Goal: Task Accomplishment & Management: Complete application form

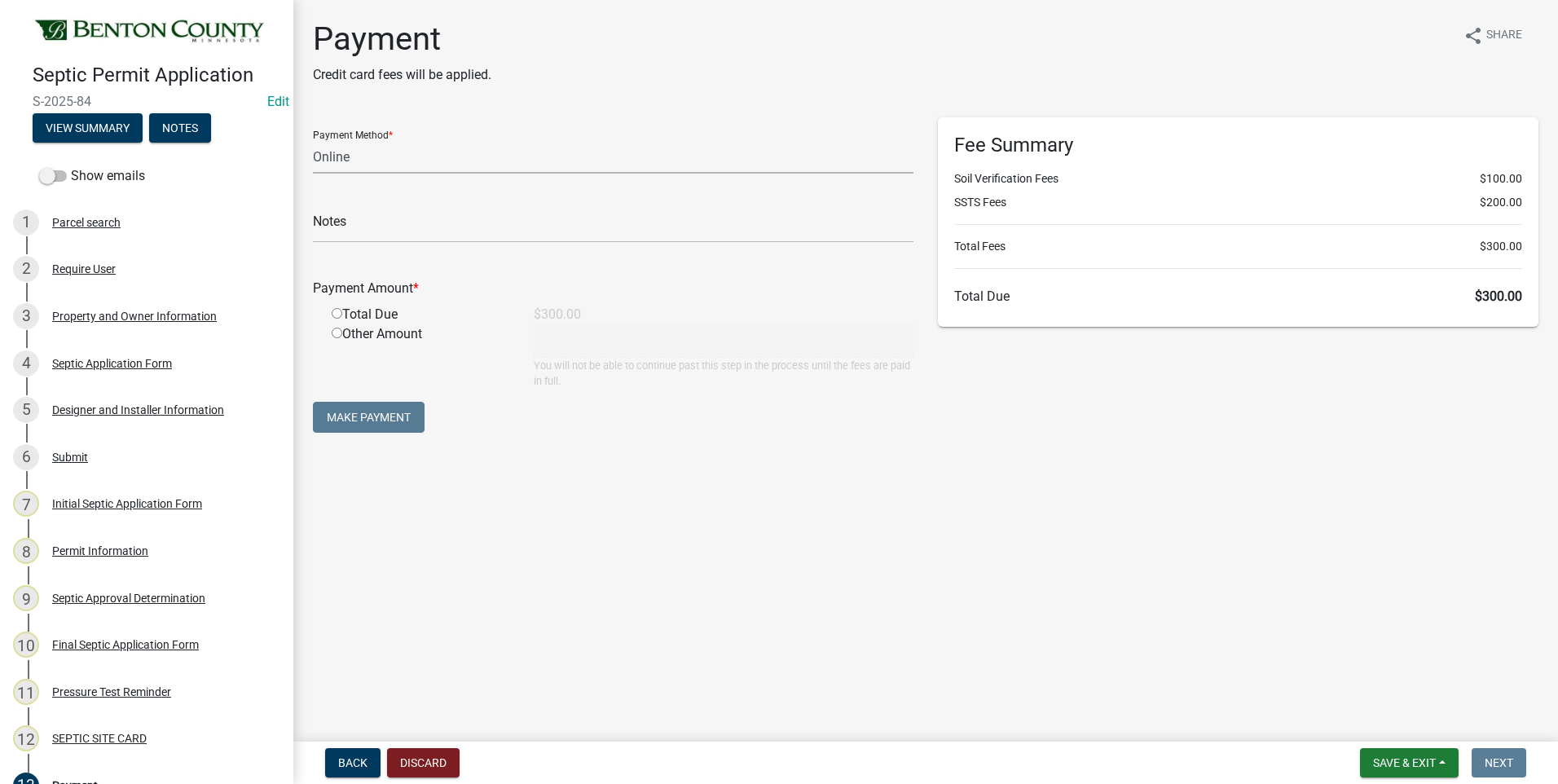
click at [373, 155] on select "Credit Card POS Check Cash Online" at bounding box center [612, 157] width 601 height 33
select select "1: 0"
click at [313, 141] on select "Credit Card POS Check Cash Online" at bounding box center [612, 157] width 601 height 33
click at [388, 226] on input "text" at bounding box center [612, 226] width 601 height 33
click at [314, 226] on input "32564" at bounding box center [612, 226] width 601 height 33
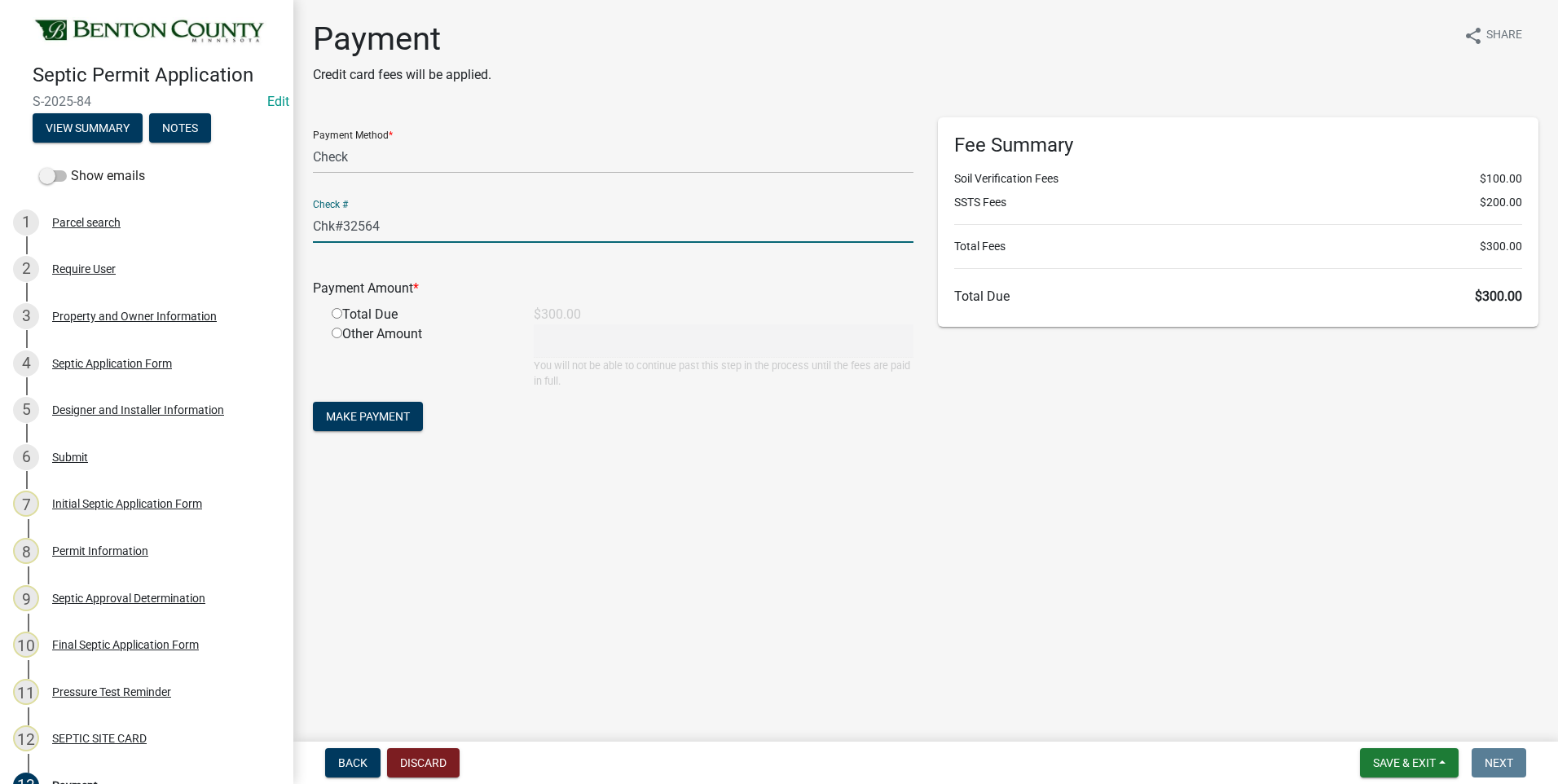
click at [417, 227] on input "Chk#32564" at bounding box center [612, 226] width 601 height 33
type input "Chk#32564/Rect#25-325"
click at [337, 313] on input "radio" at bounding box center [337, 312] width 11 height 11
radio input "true"
type input "300"
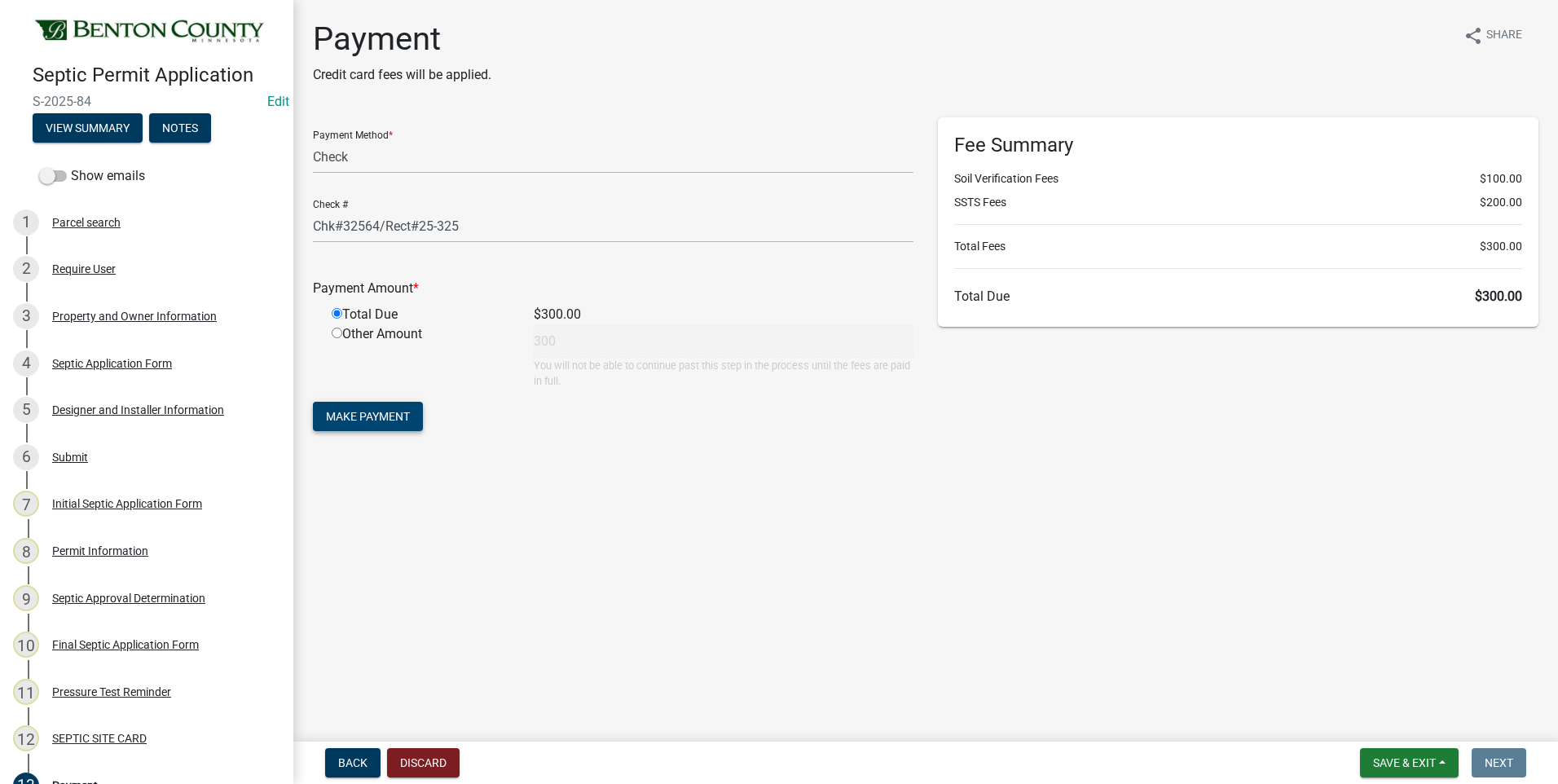
click at [366, 416] on span "Make Payment" at bounding box center [368, 416] width 84 height 13
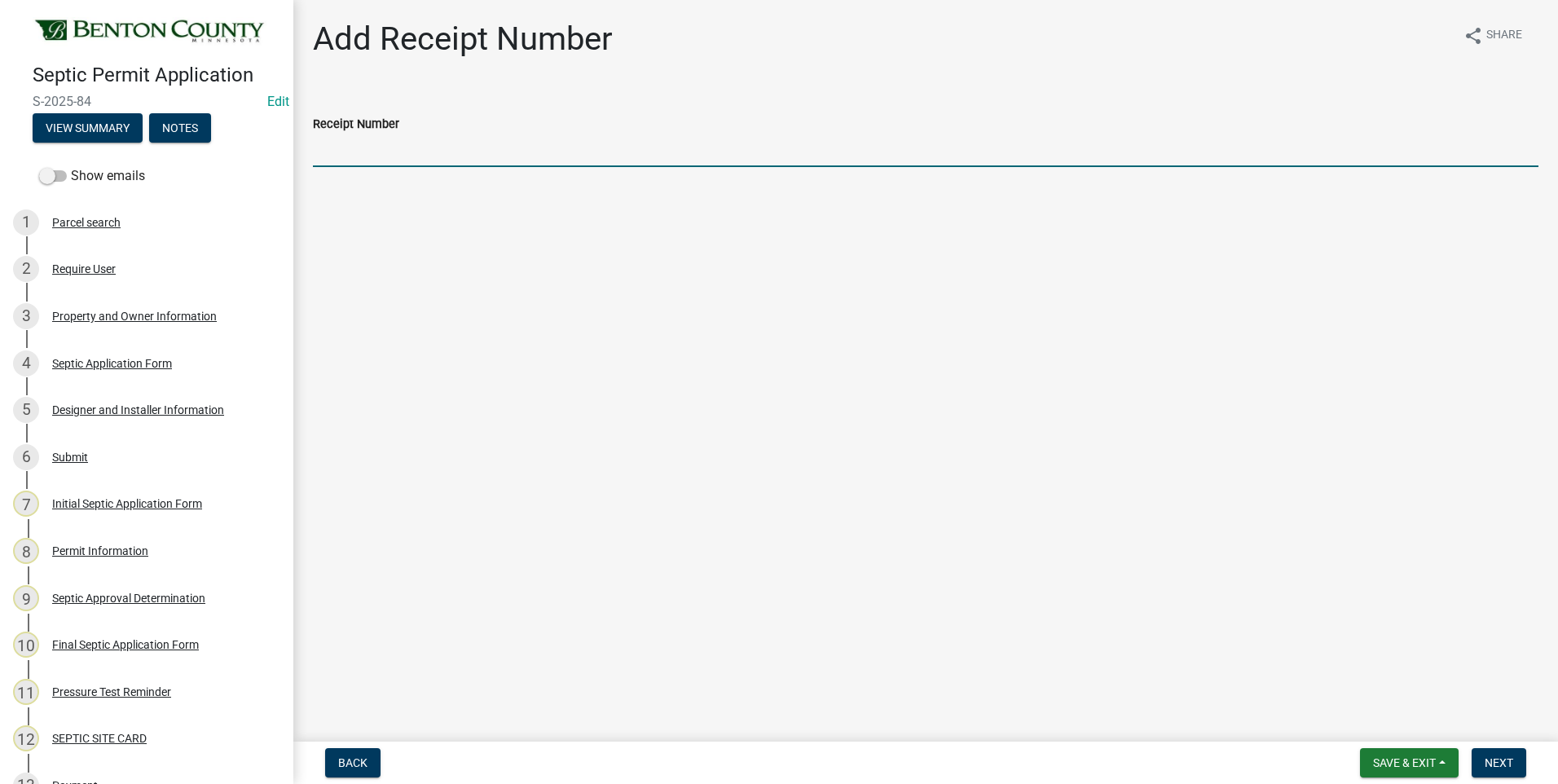
click at [406, 157] on input "Receipt Number" at bounding box center [925, 150] width 1226 height 33
type input "25-325"
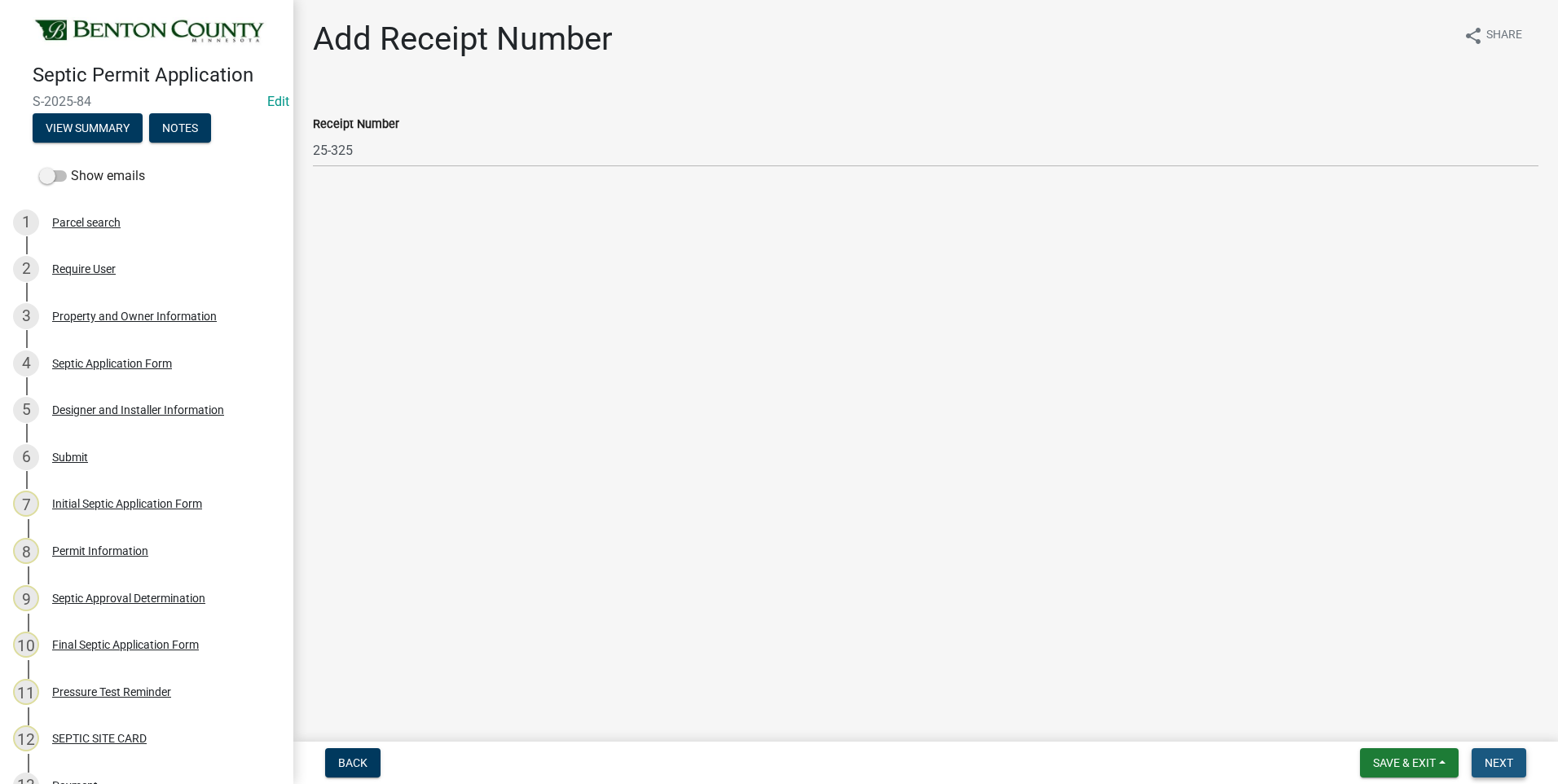
click at [1498, 761] on span "Next" at bounding box center [1498, 762] width 28 height 13
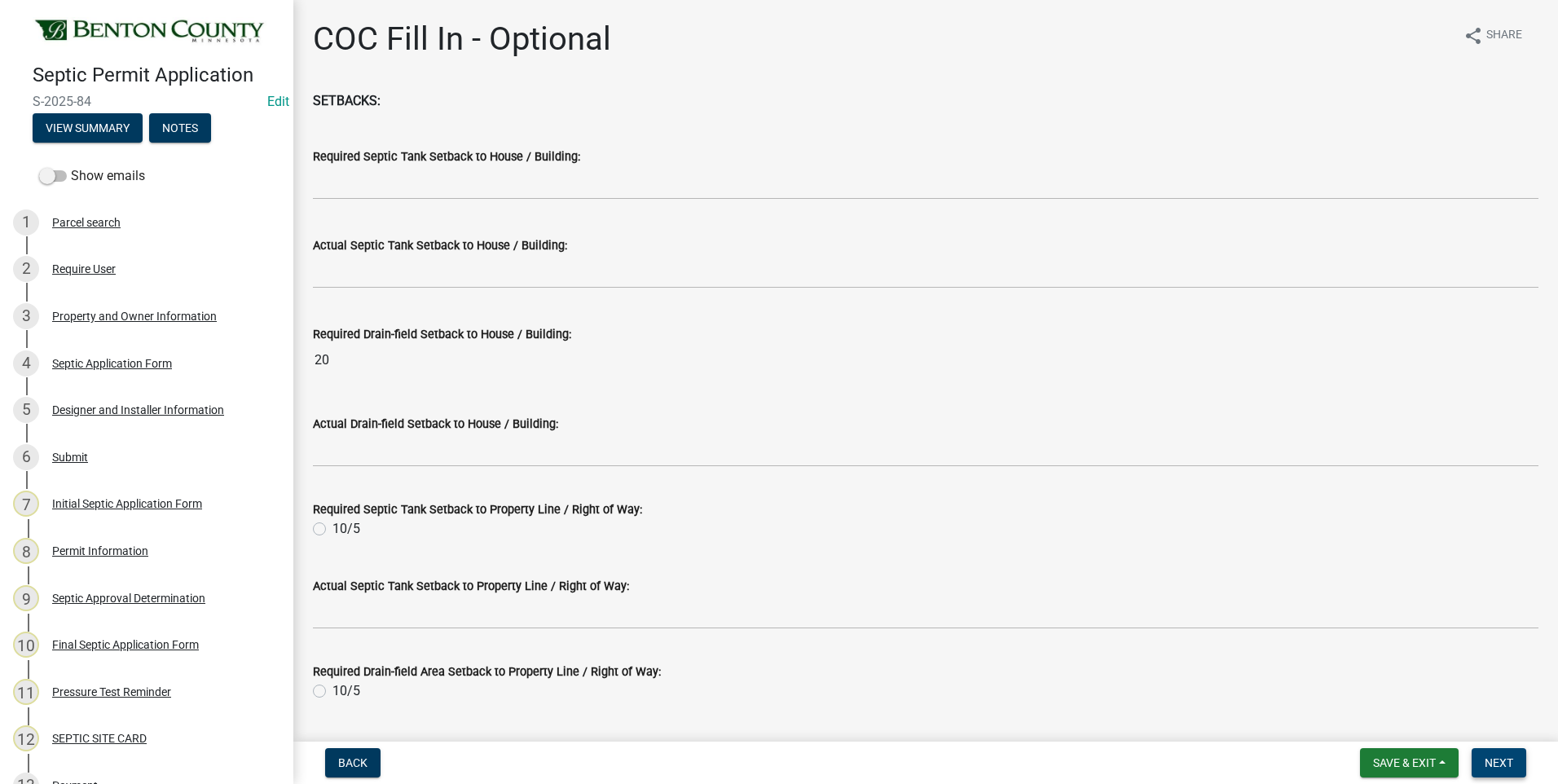
click at [1498, 761] on span "Next" at bounding box center [1498, 762] width 28 height 13
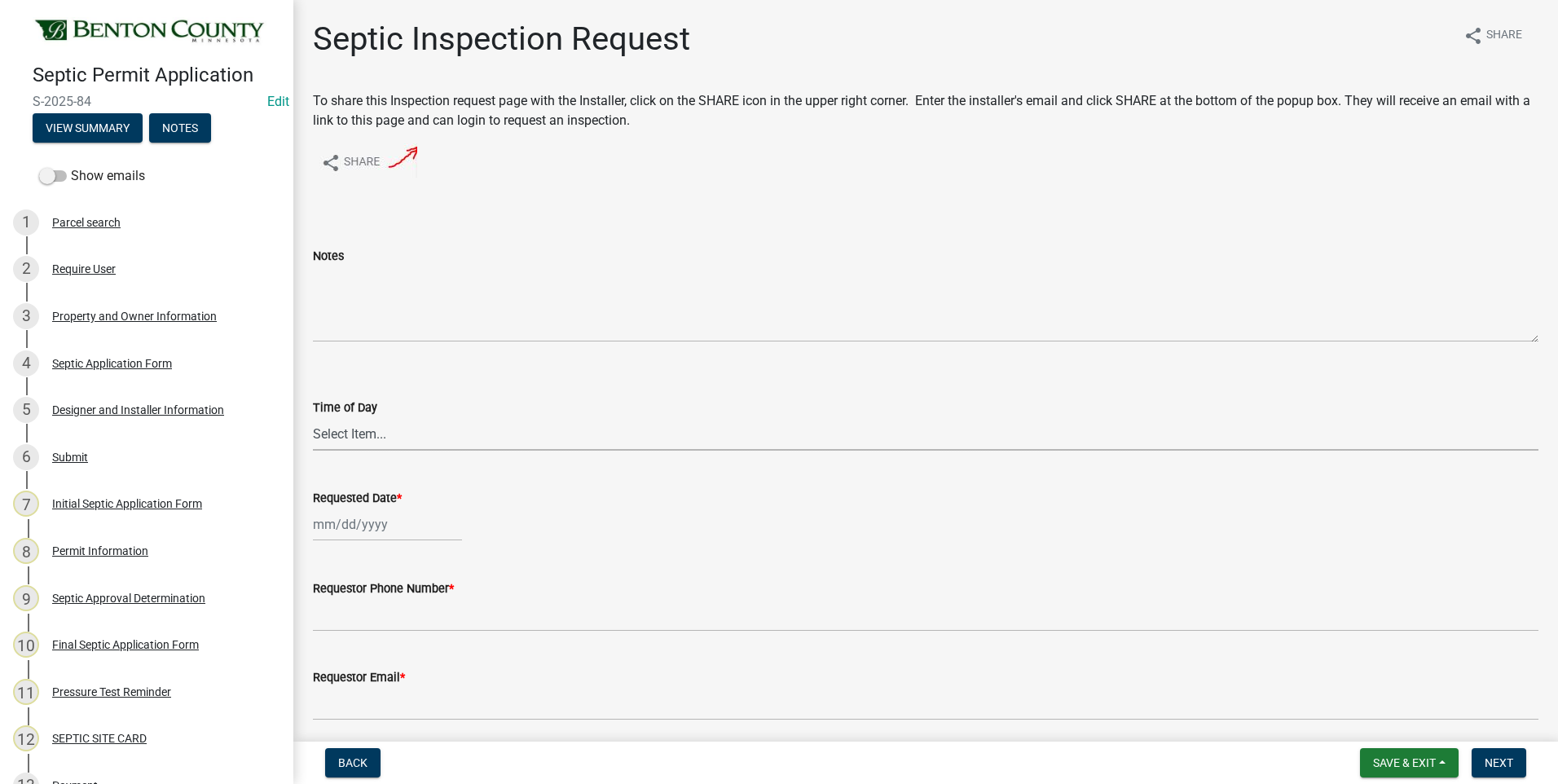
click at [359, 433] on select "Select Item... AM PM" at bounding box center [925, 433] width 1226 height 33
click at [313, 417] on select "Select Item... AM PM" at bounding box center [925, 433] width 1226 height 33
select select "9e6d2508-0c9a-455d-a980-16dc652cfe84"
click at [346, 520] on div at bounding box center [387, 524] width 149 height 33
select select "10"
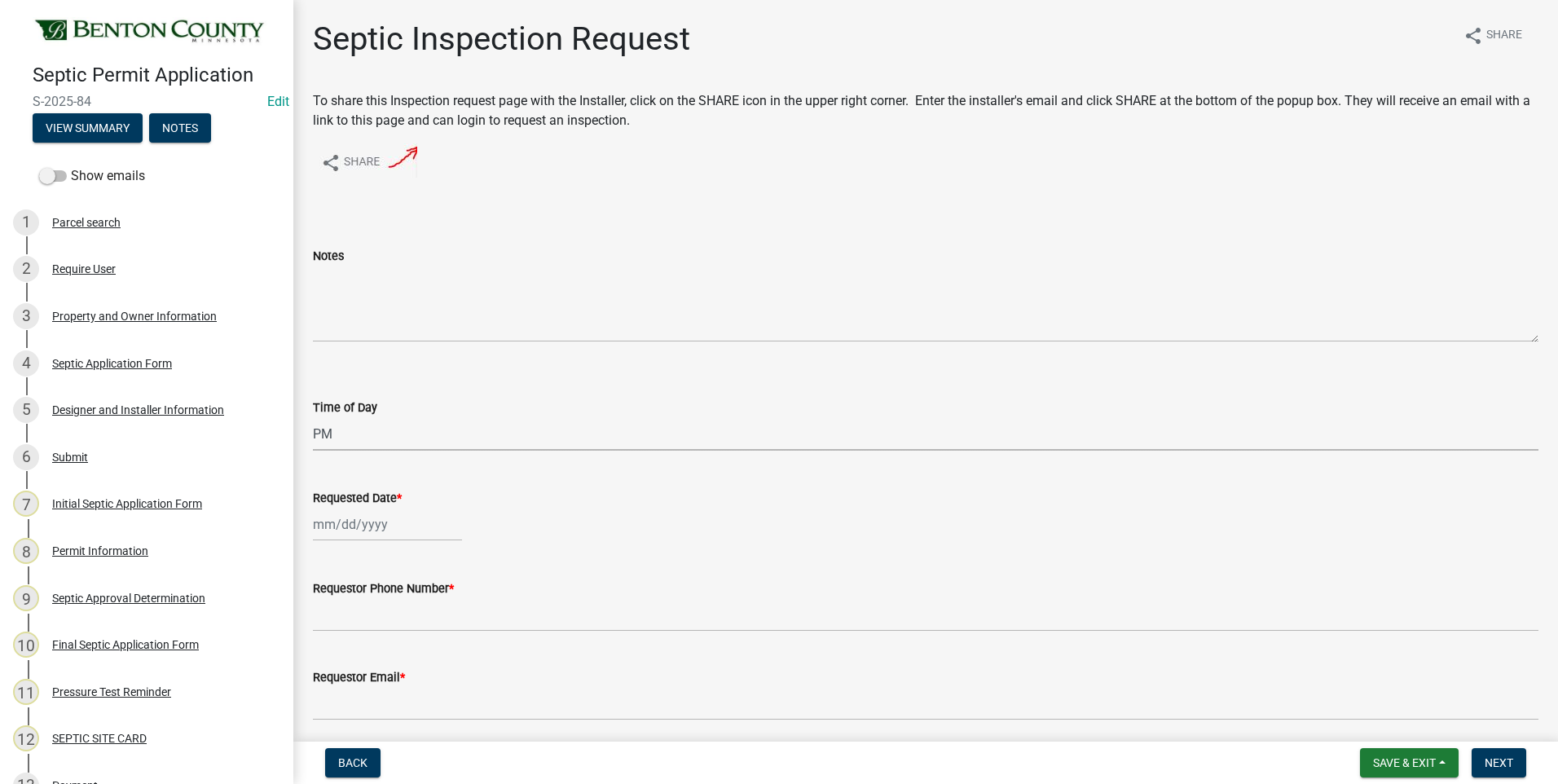
select select "2025"
click at [382, 380] on div "8" at bounding box center [381, 385] width 26 height 26
type input "[DATE]"
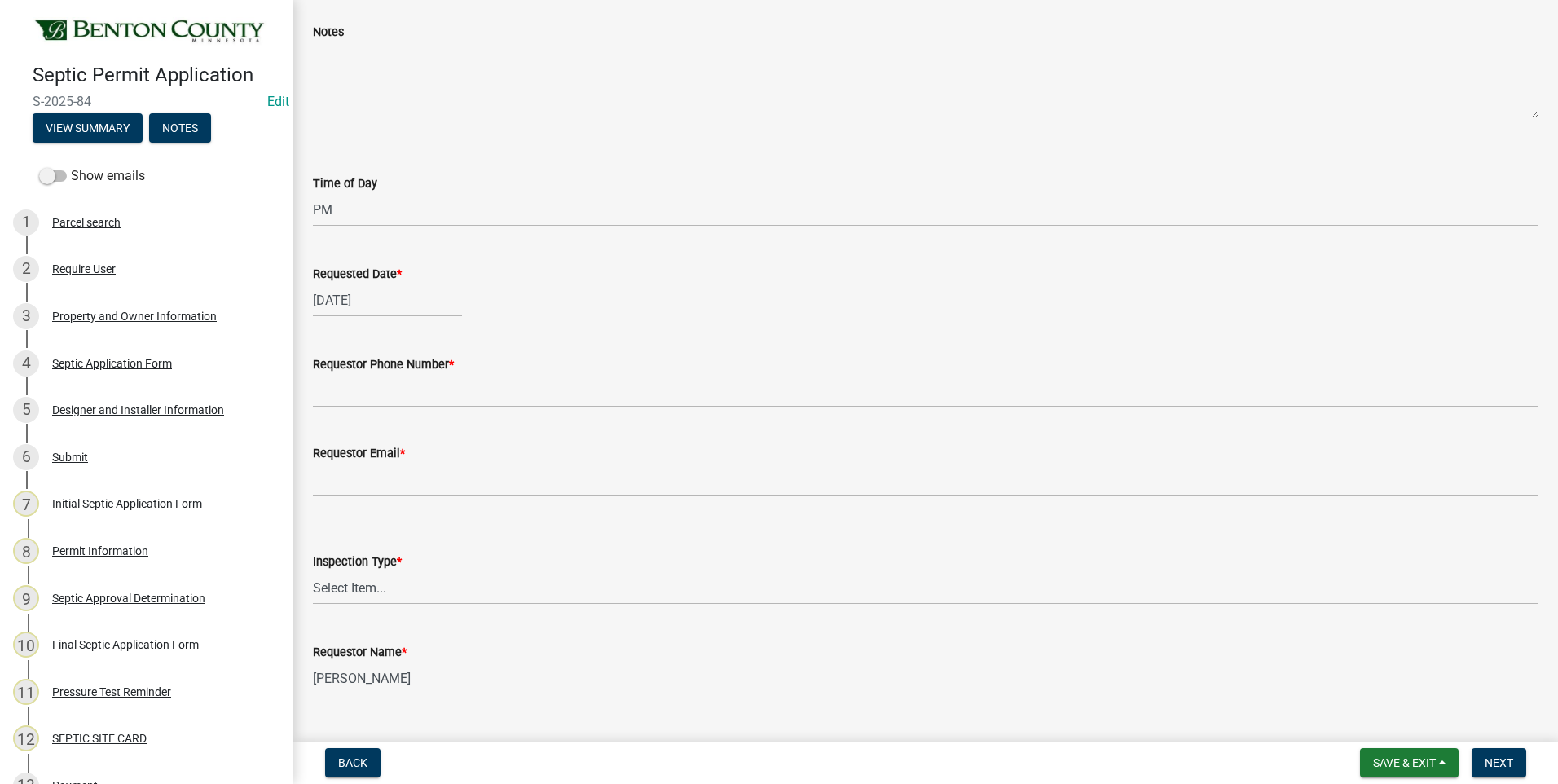
scroll to position [261, 0]
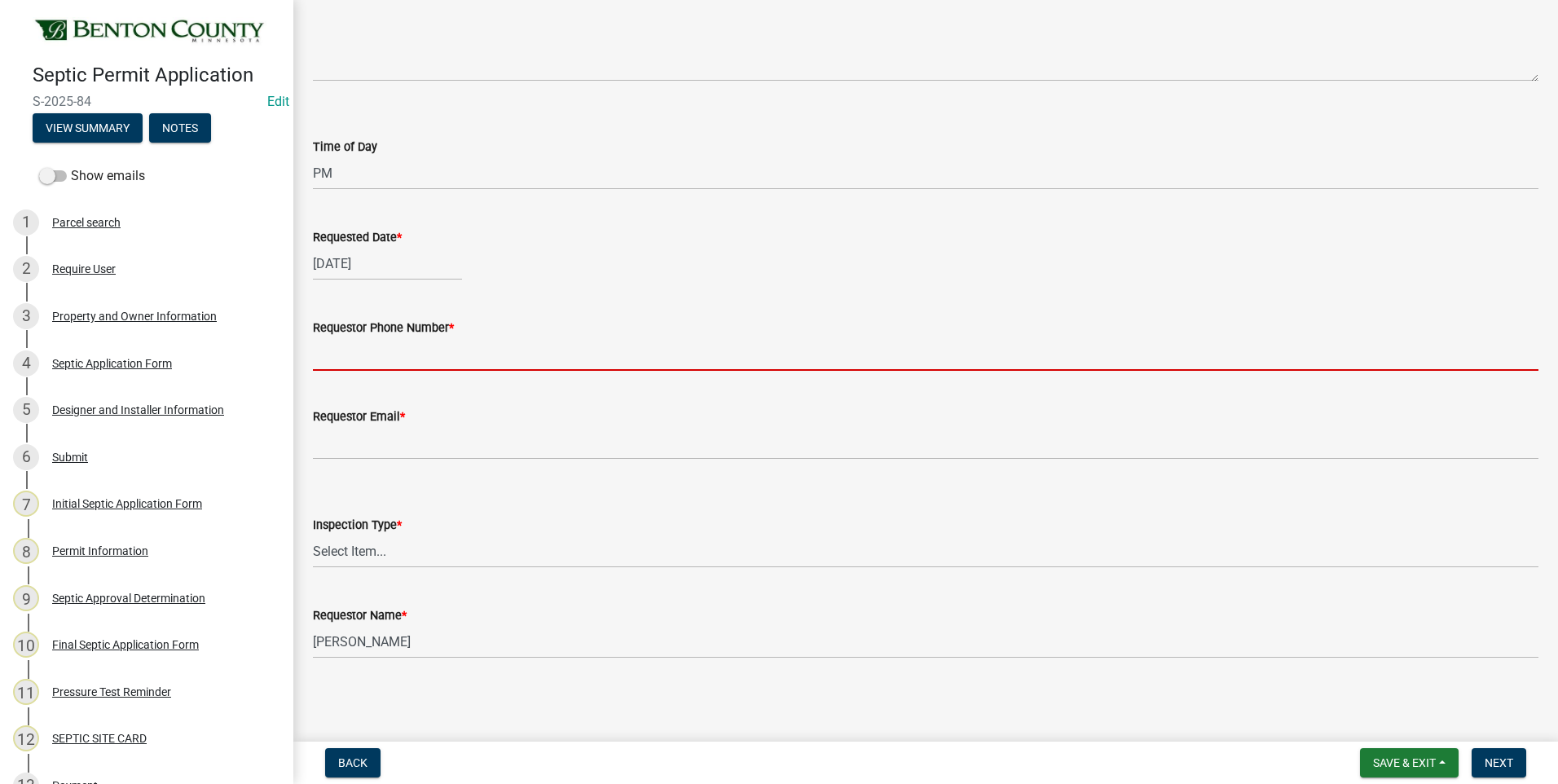
click at [483, 357] on input "Requestor Phone Number *" at bounding box center [925, 353] width 1226 height 33
type input "[PHONE_NUMBER]"
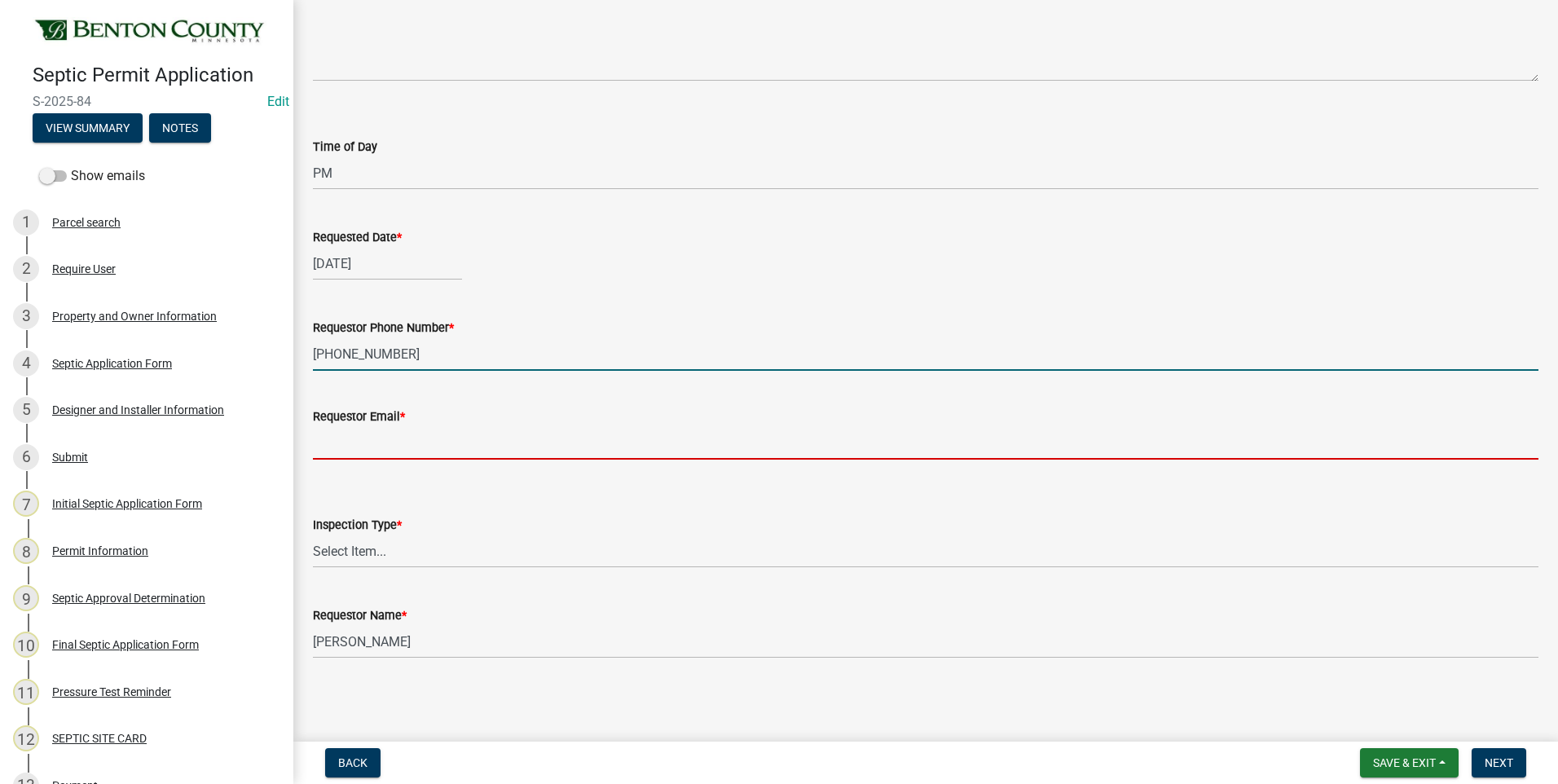
click at [392, 445] on input "Requestor Email *" at bounding box center [925, 442] width 1226 height 33
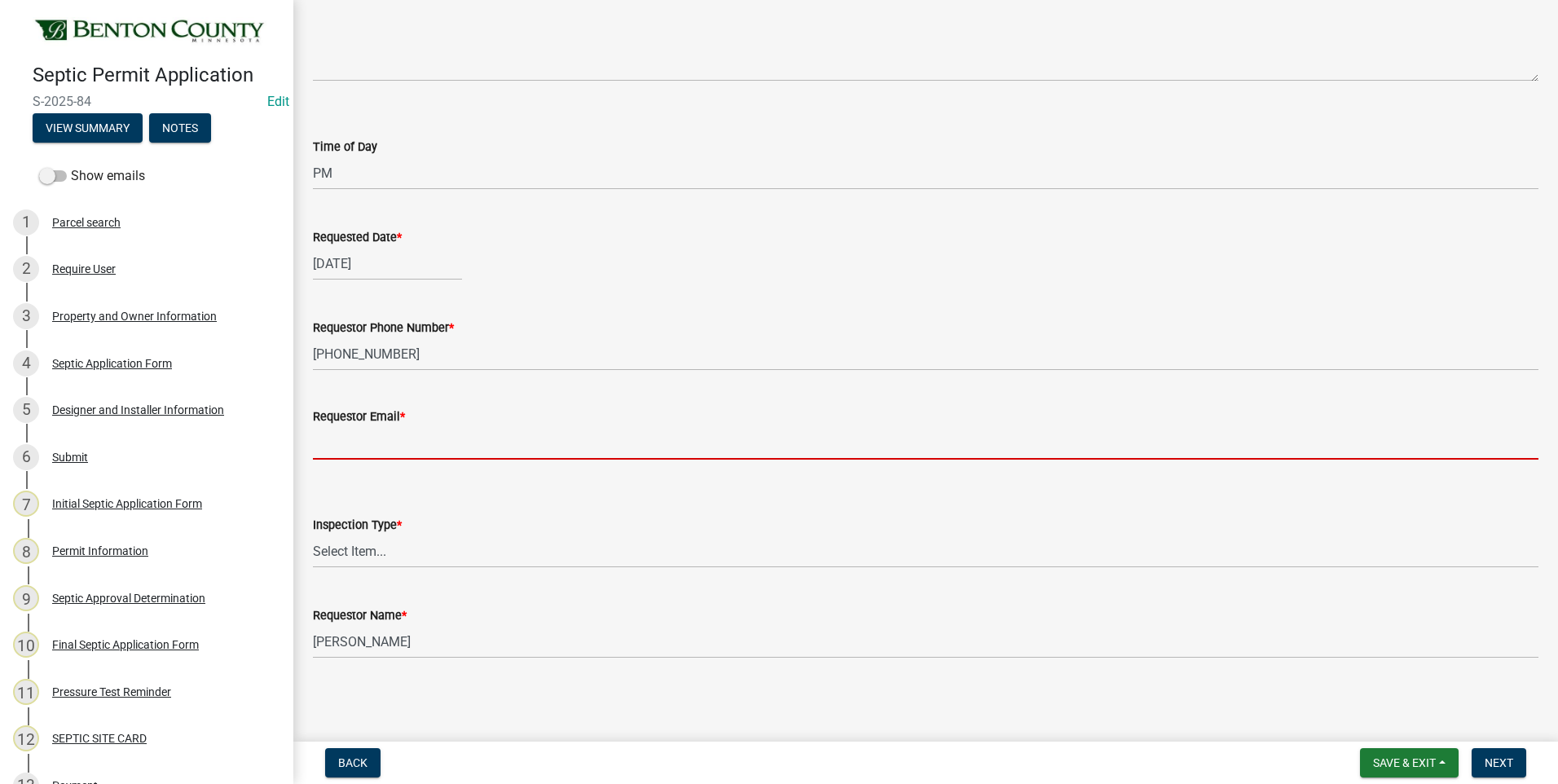
type input "[PERSON_NAME][EMAIL_ADDRESS][PERSON_NAME][DOMAIN_NAME]"
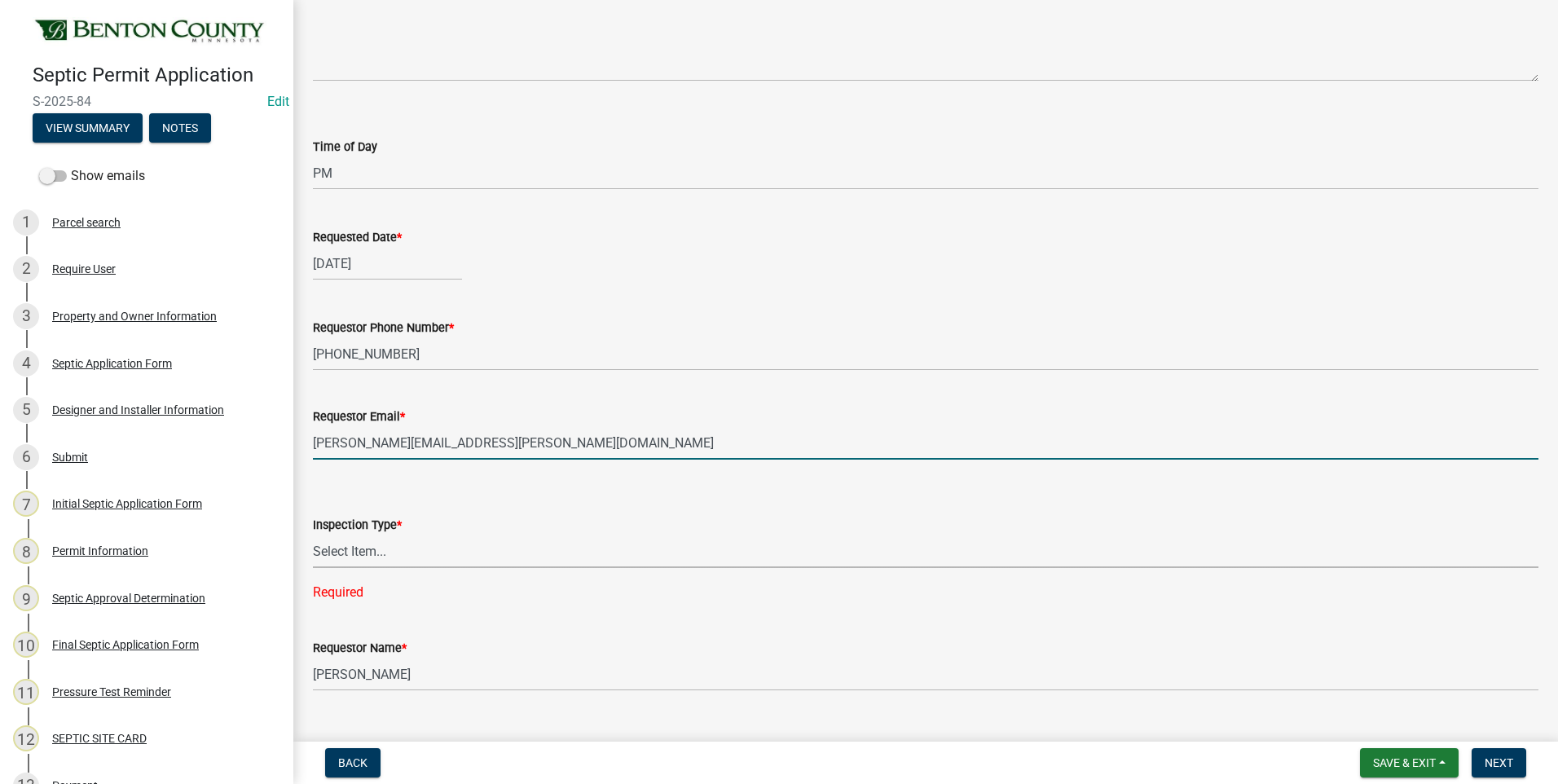
click at [365, 553] on select "Select Item... Septic Inspection" at bounding box center [925, 551] width 1226 height 33
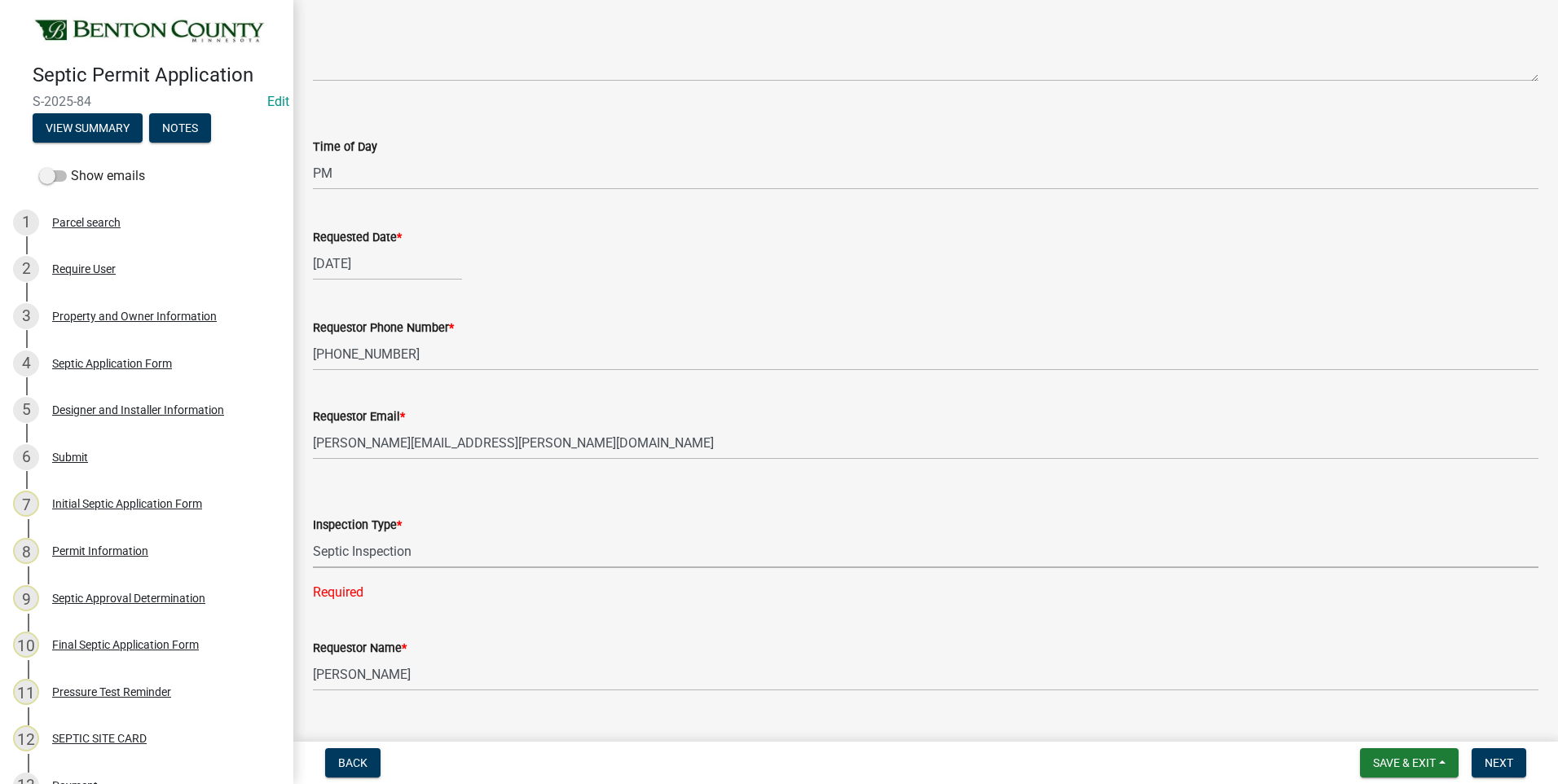
click at [313, 534] on select "Select Item... Septic Inspection" at bounding box center [925, 551] width 1226 height 33
select select "2bffa26d-5937-4e49-ae9c-109493db88f9"
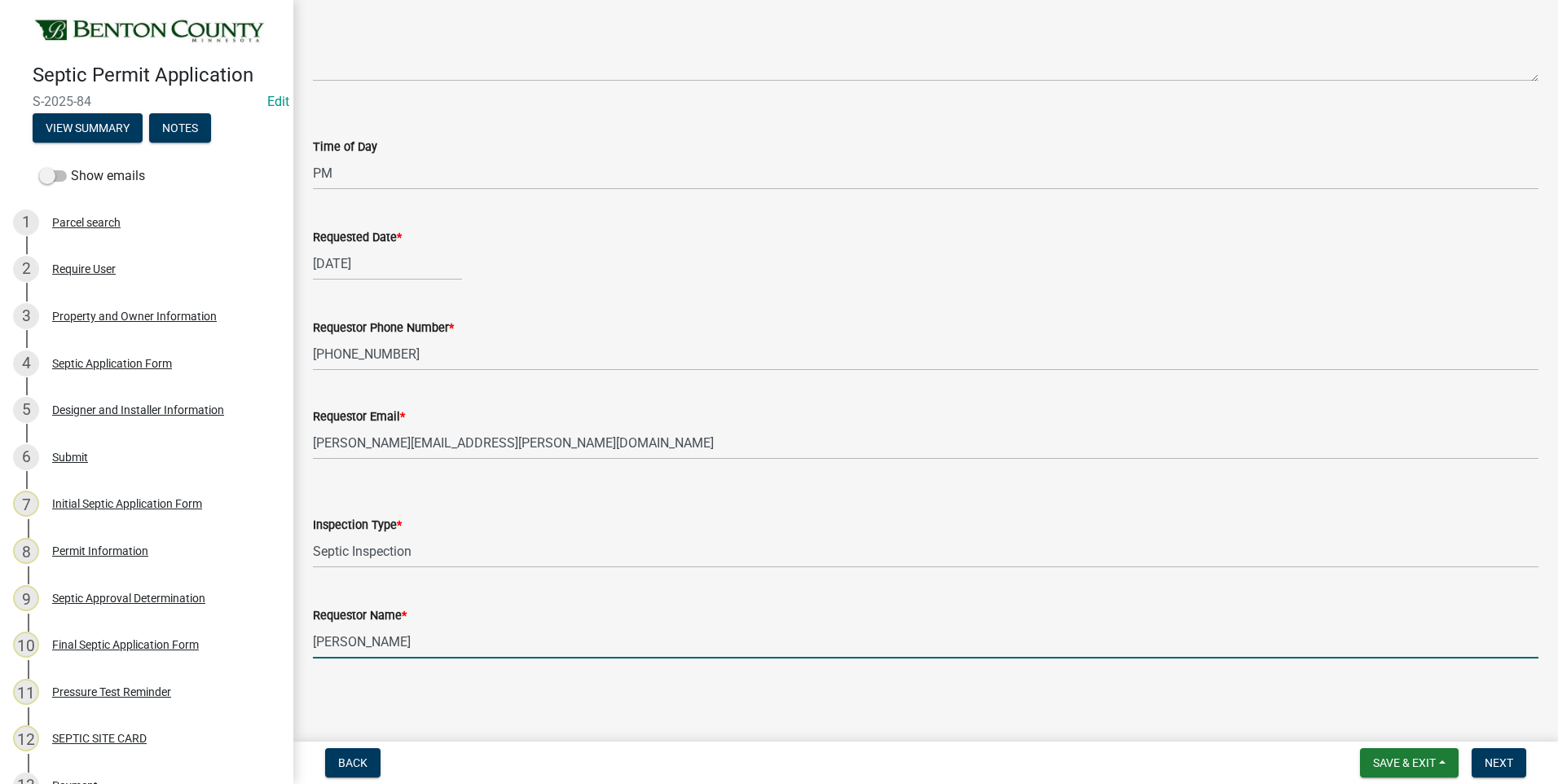
drag, startPoint x: 376, startPoint y: 641, endPoint x: 297, endPoint y: 629, distance: 79.9
click at [297, 629] on div "Septic Inspection Request share Share To share this Inspection request page wit…" at bounding box center [925, 223] width 1265 height 928
type input "[PERSON_NAME]"
click at [1507, 760] on span "Next" at bounding box center [1498, 762] width 28 height 13
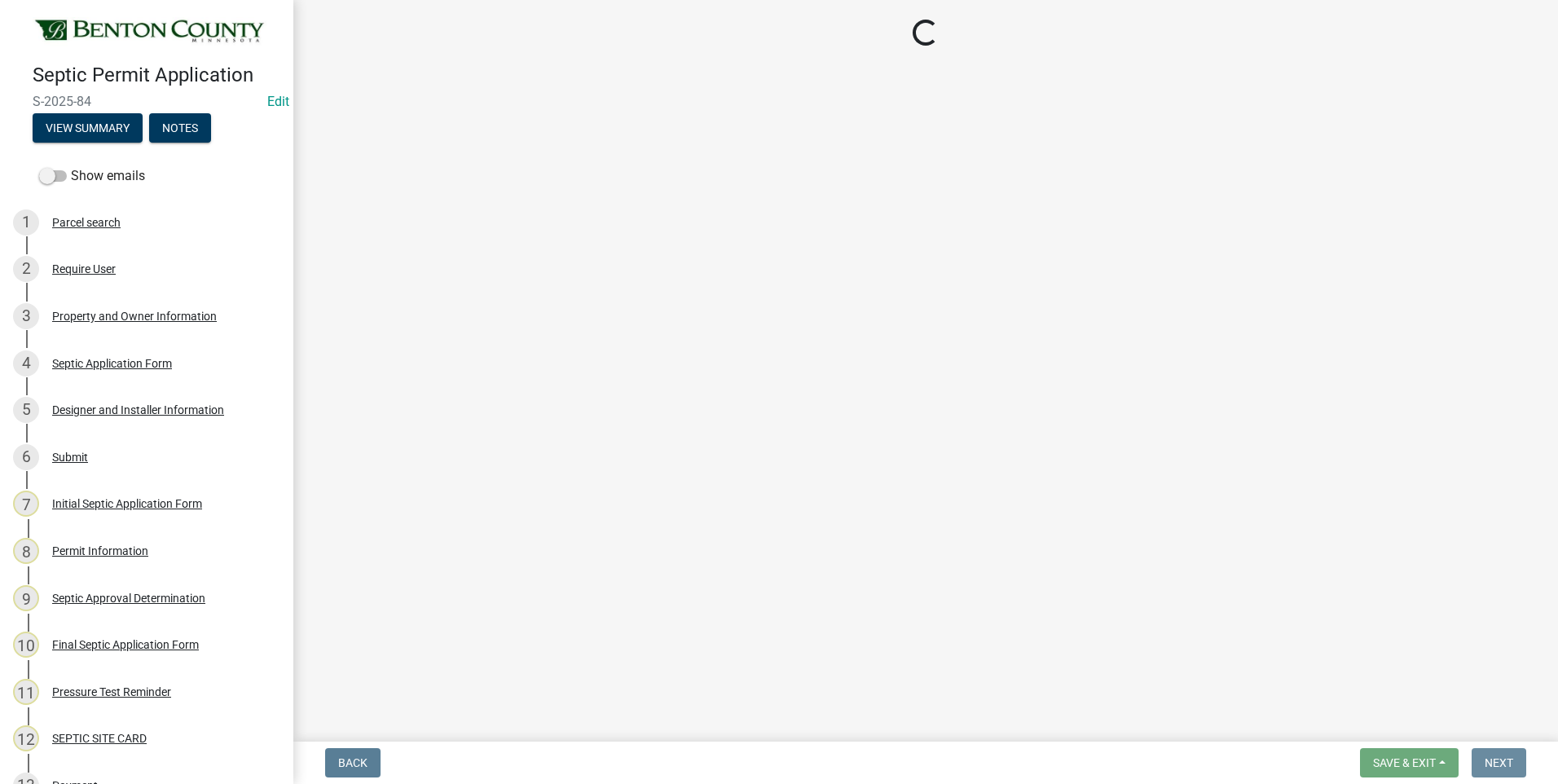
scroll to position [0, 0]
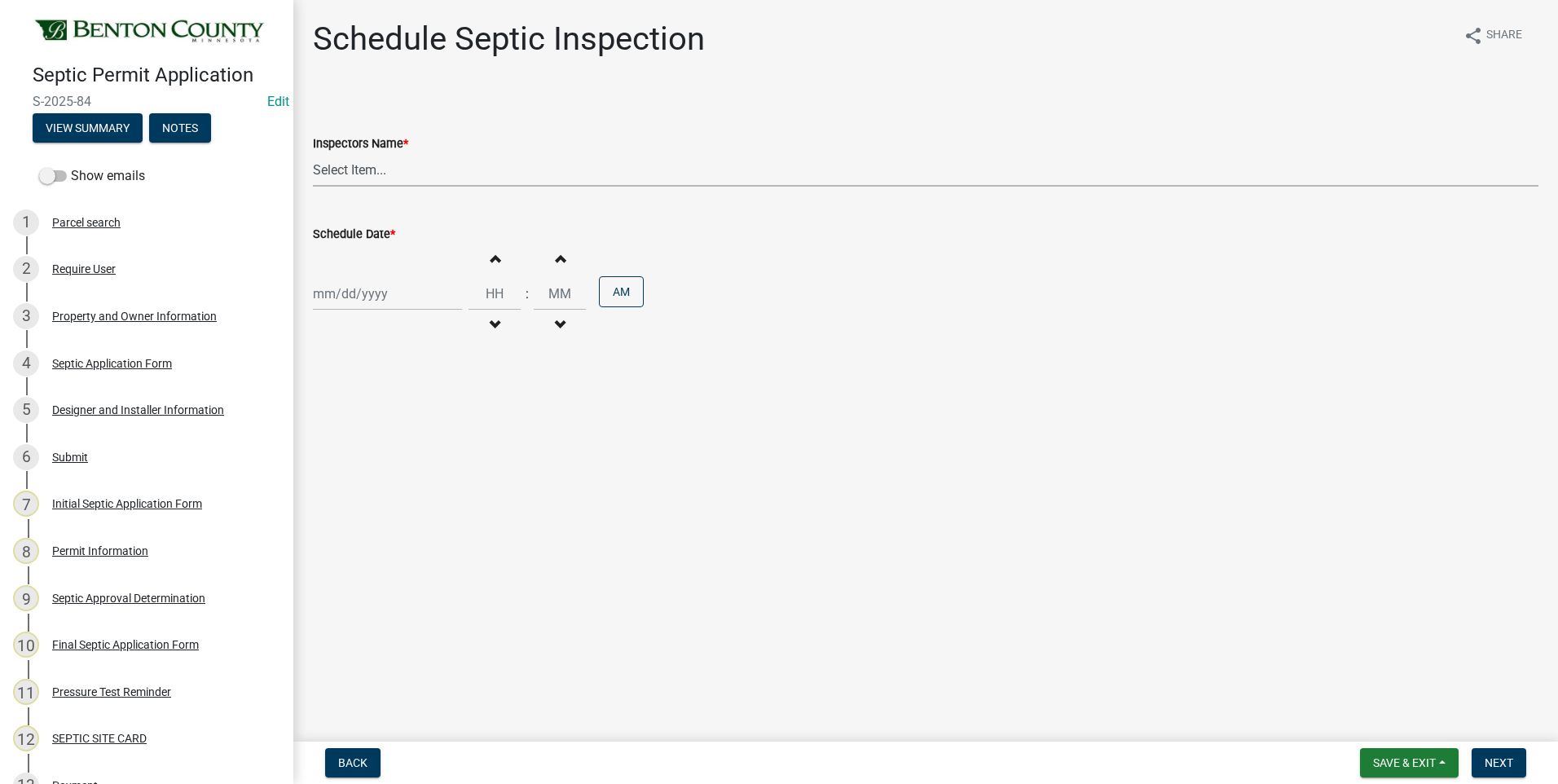
click at [347, 169] on select "Select Item... [PERSON_NAME][EMAIL_ADDRESS][DOMAIN_NAME][PERSON_NAME] ([PERSON_…" at bounding box center [925, 170] width 1226 height 33
select select "7cabb9c8-04c6-487b-baf0-b74dd8e48fb6"
click at [313, 153] on select "Select Item... [PERSON_NAME][EMAIL_ADDRESS][DOMAIN_NAME][PERSON_NAME] ([PERSON_…" at bounding box center [925, 170] width 1226 height 33
click at [366, 297] on div at bounding box center [387, 294] width 149 height 33
select select "10"
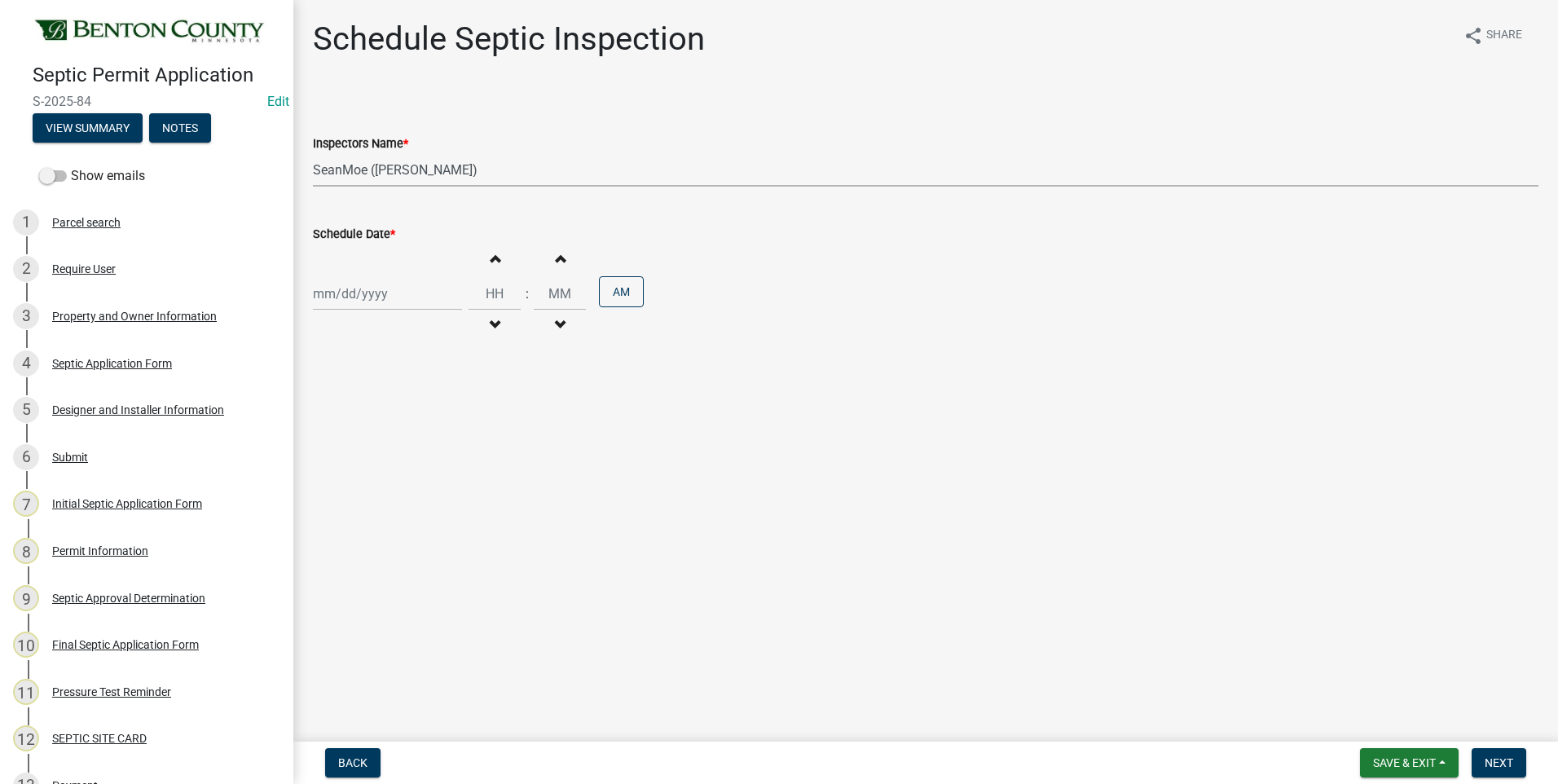
select select "2025"
click at [378, 403] on div "8" at bounding box center [381, 406] width 26 height 26
type input "[DATE]"
click at [490, 259] on span "button" at bounding box center [494, 258] width 8 height 13
type input "01"
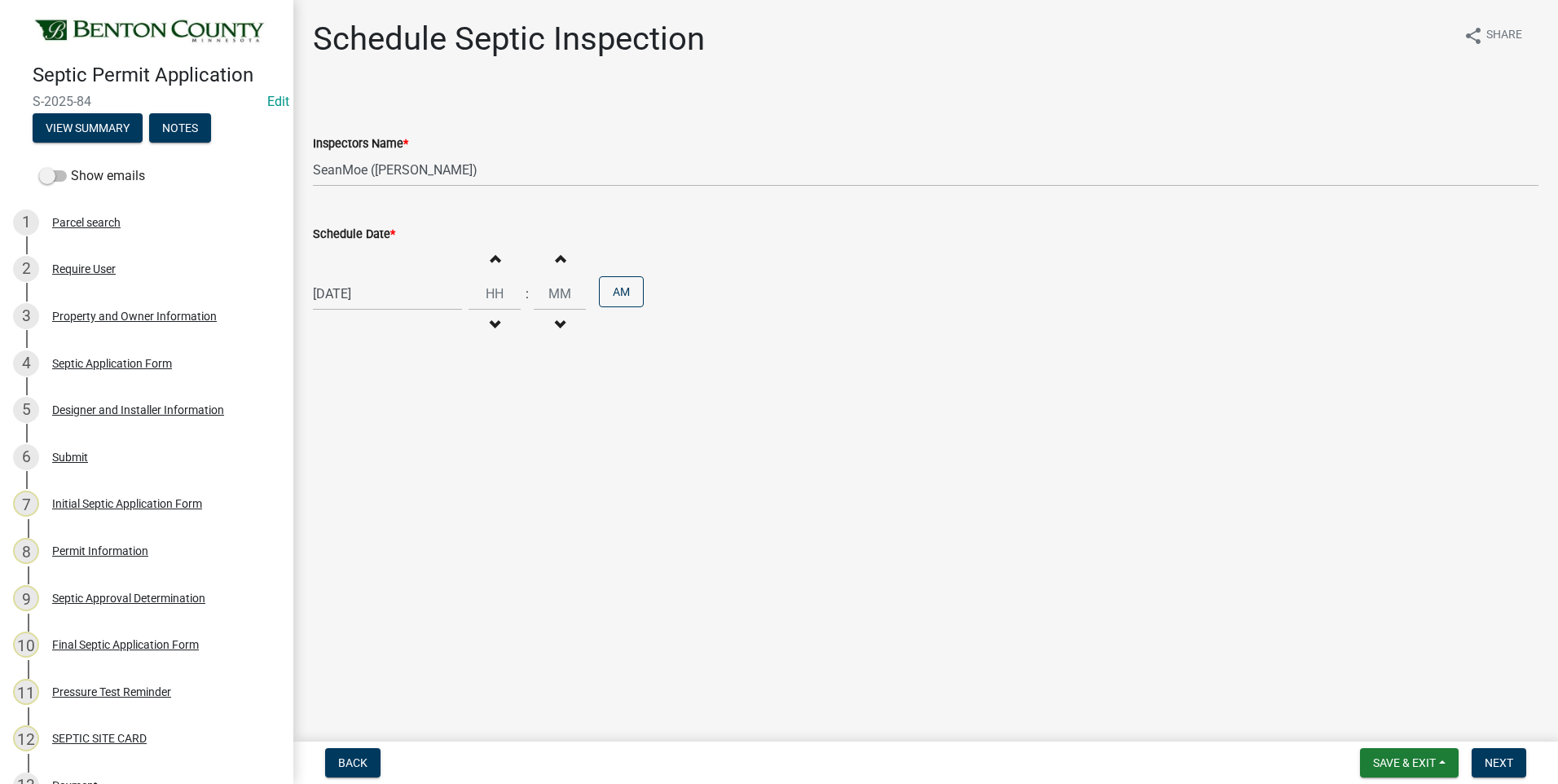
type input "00"
click at [490, 259] on span "button" at bounding box center [494, 258] width 8 height 13
type input "02"
drag, startPoint x: 559, startPoint y: 294, endPoint x: 549, endPoint y: 293, distance: 10.0
click at [549, 293] on input "00" at bounding box center [560, 294] width 52 height 33
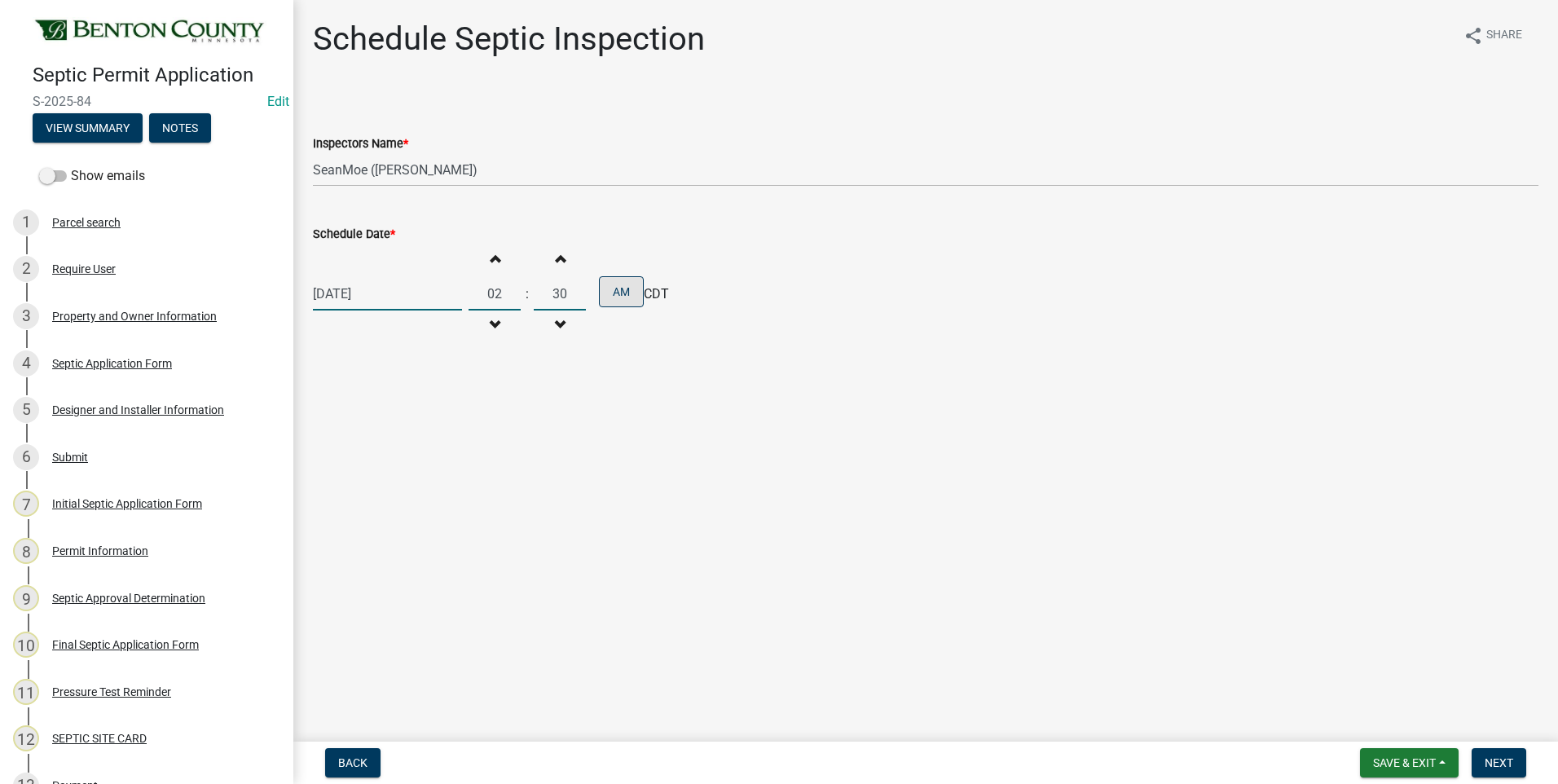
type input "30"
click at [606, 293] on button "AM" at bounding box center [621, 292] width 45 height 31
click at [1500, 760] on span "Next" at bounding box center [1498, 762] width 28 height 13
